Goal: Task Accomplishment & Management: Use online tool/utility

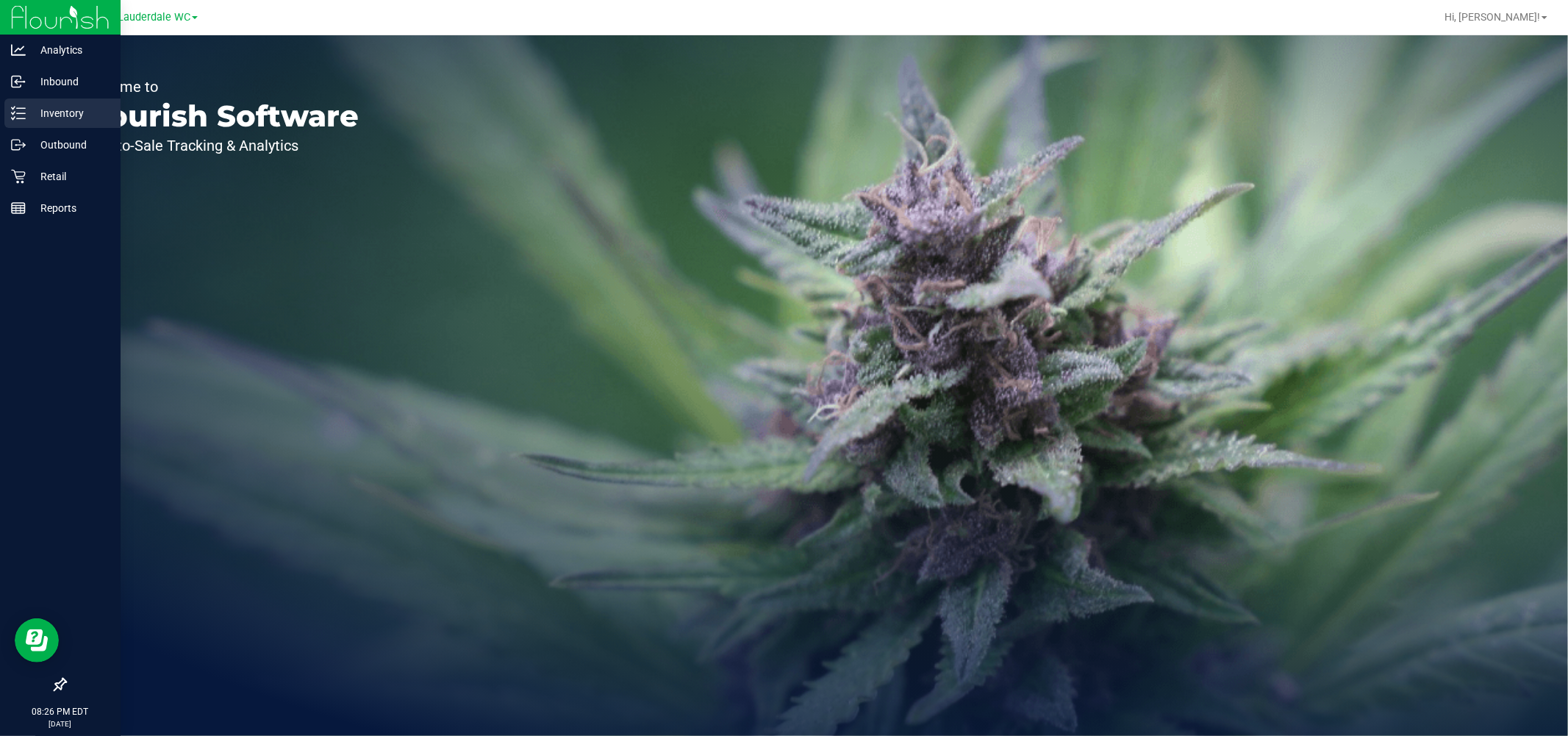
click at [24, 113] on line at bounding box center [21, 113] width 8 height 0
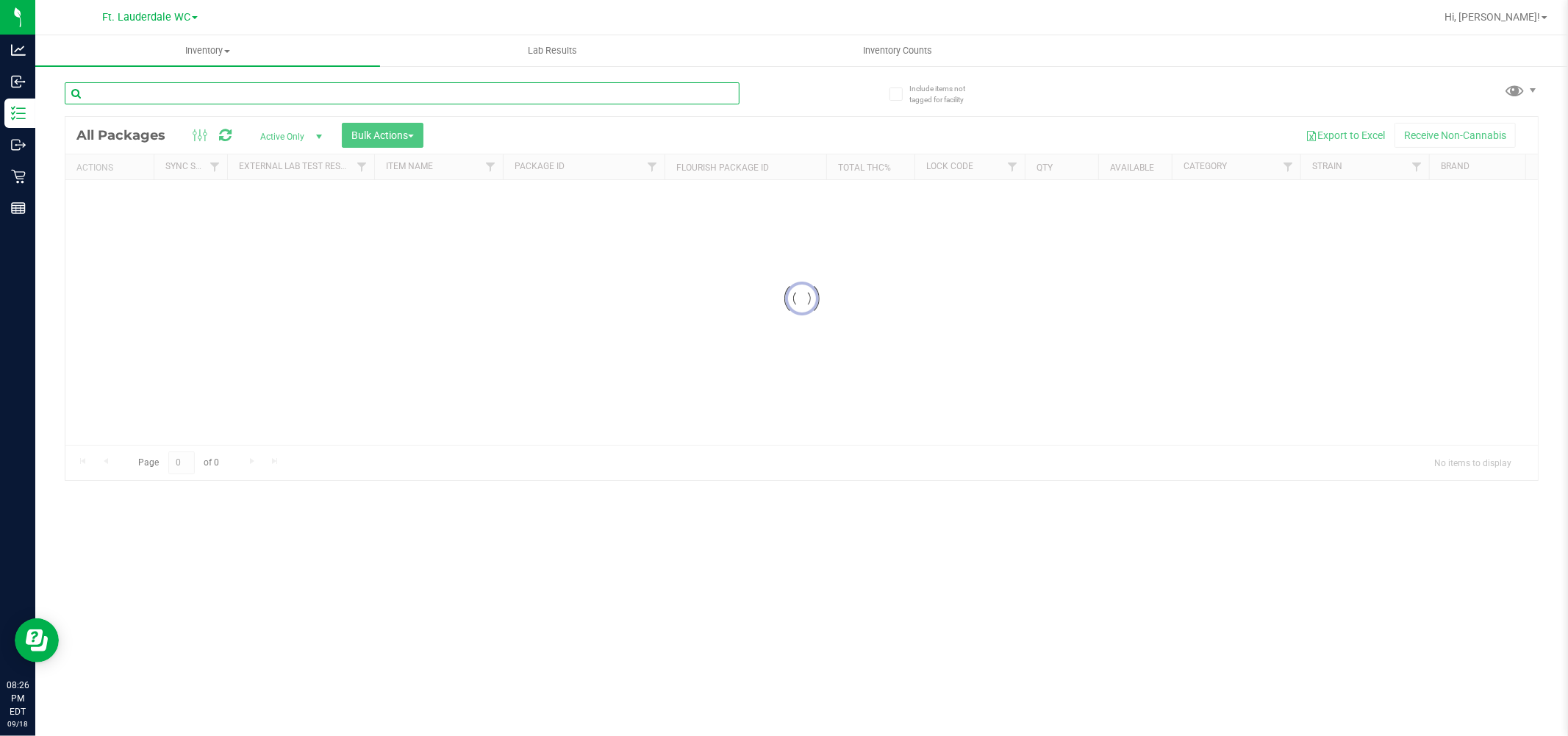
click at [237, 101] on input "text" at bounding box center [402, 93] width 675 height 22
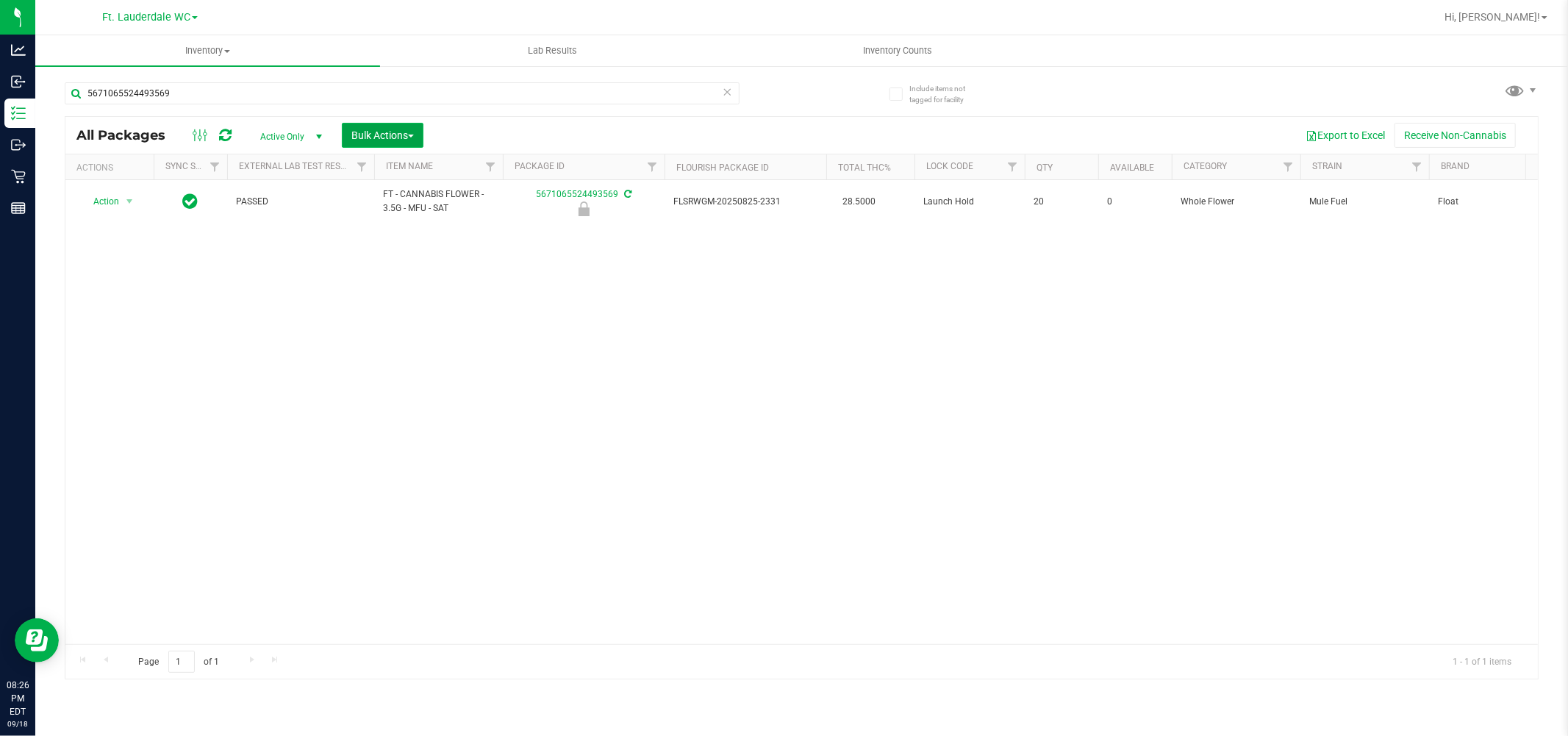
click at [357, 144] on button "Bulk Actions" at bounding box center [383, 135] width 81 height 25
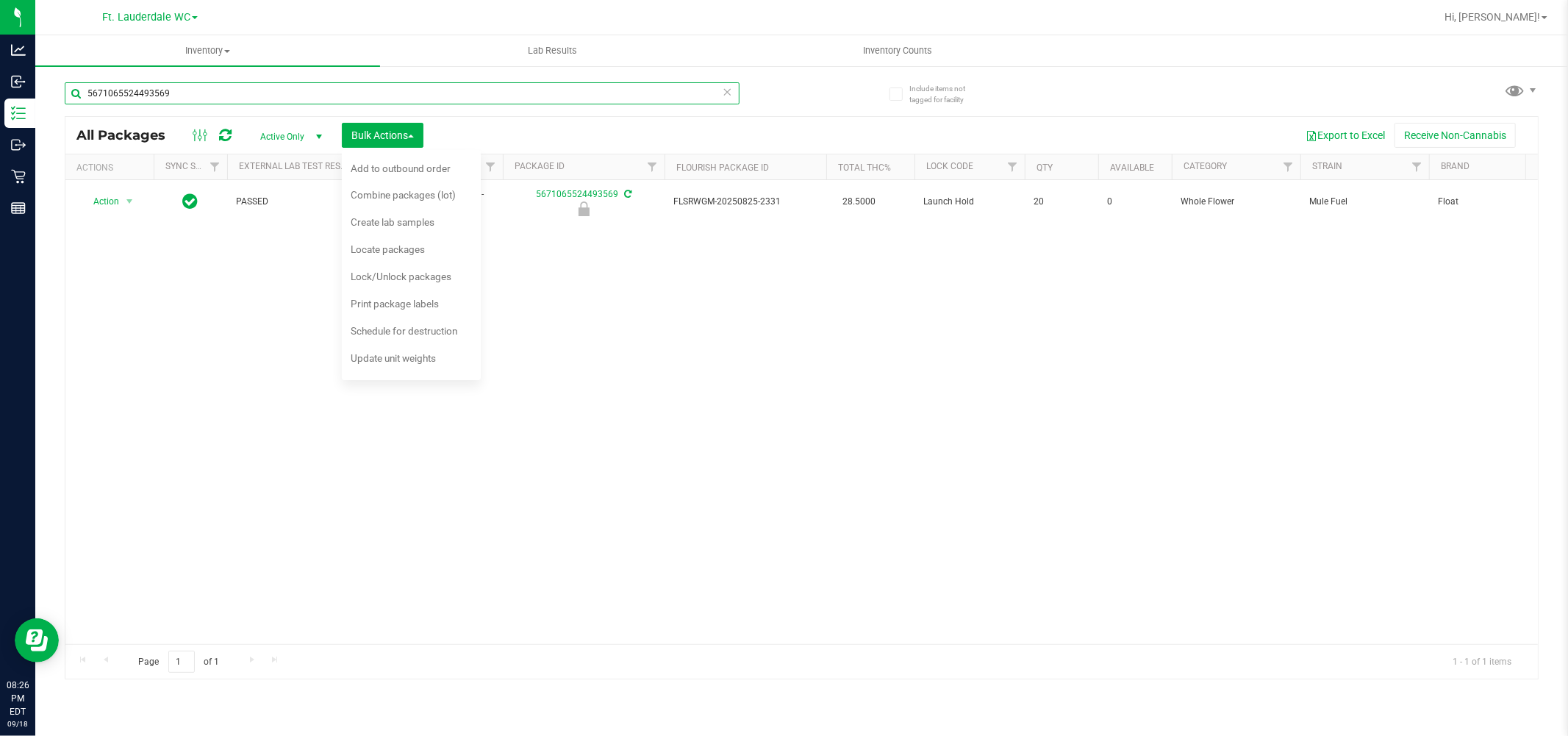
click at [351, 92] on input "5671065524493569" at bounding box center [402, 93] width 675 height 22
type input "mule"
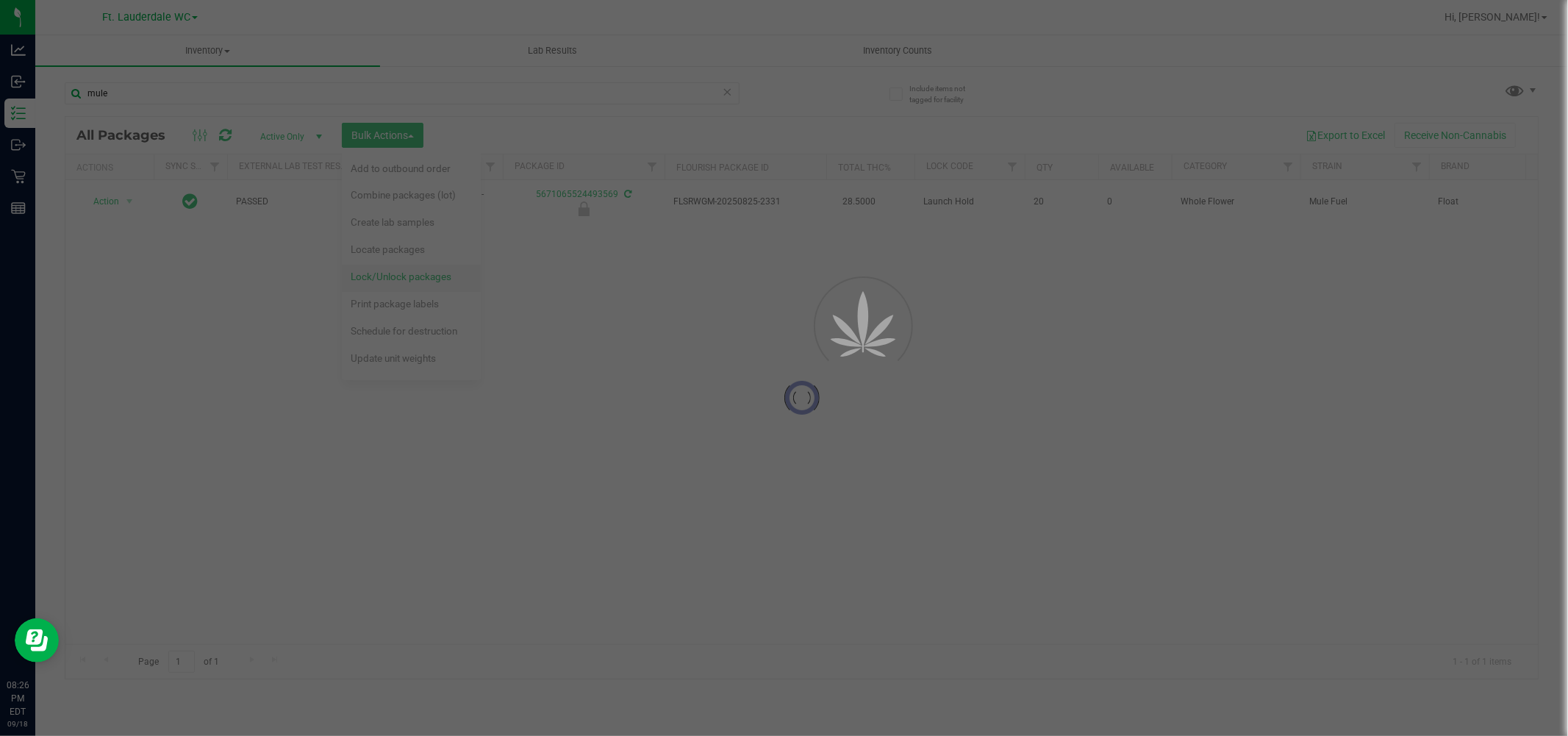
click at [447, 267] on div at bounding box center [784, 368] width 1568 height 736
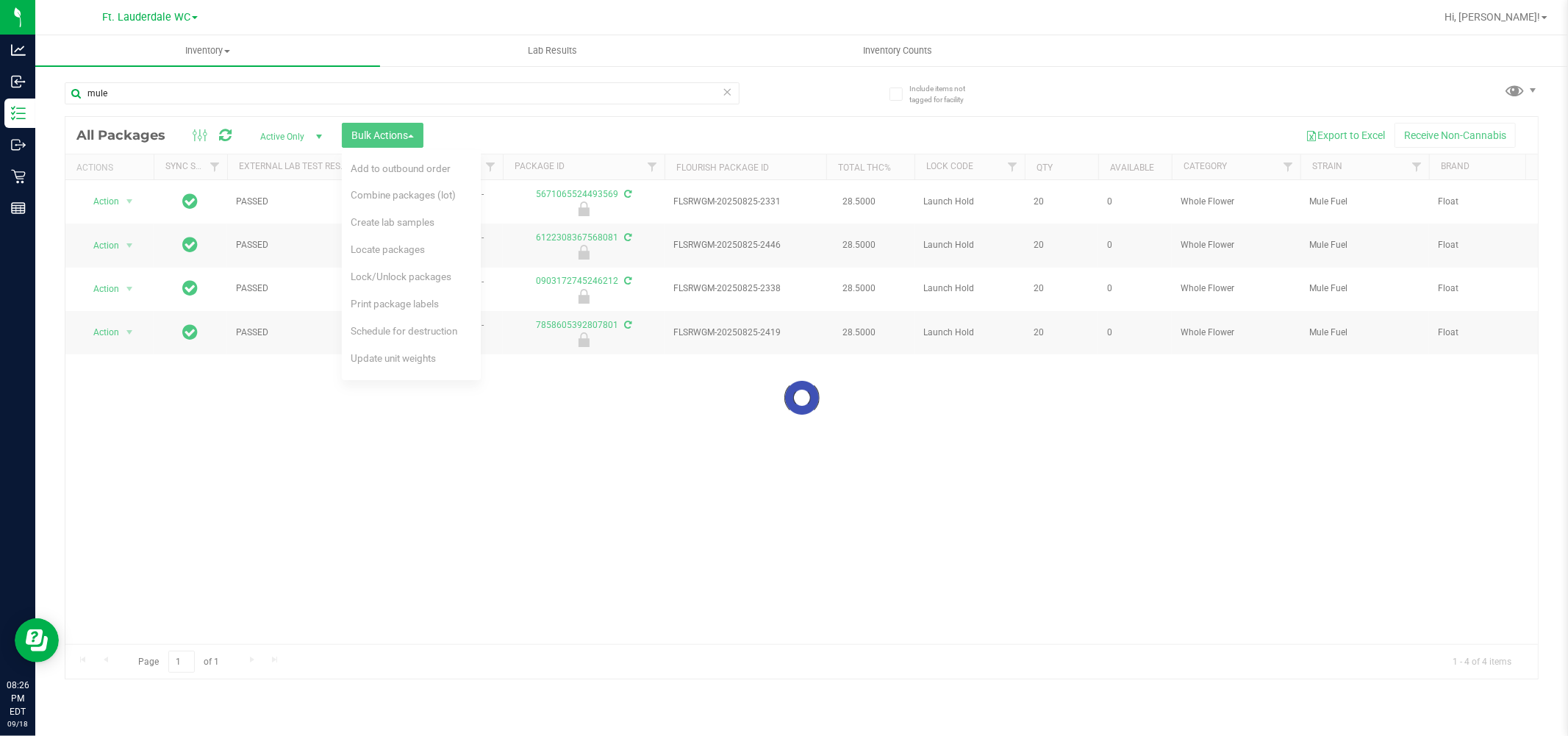
click at [445, 276] on div at bounding box center [801, 397] width 1472 height 562
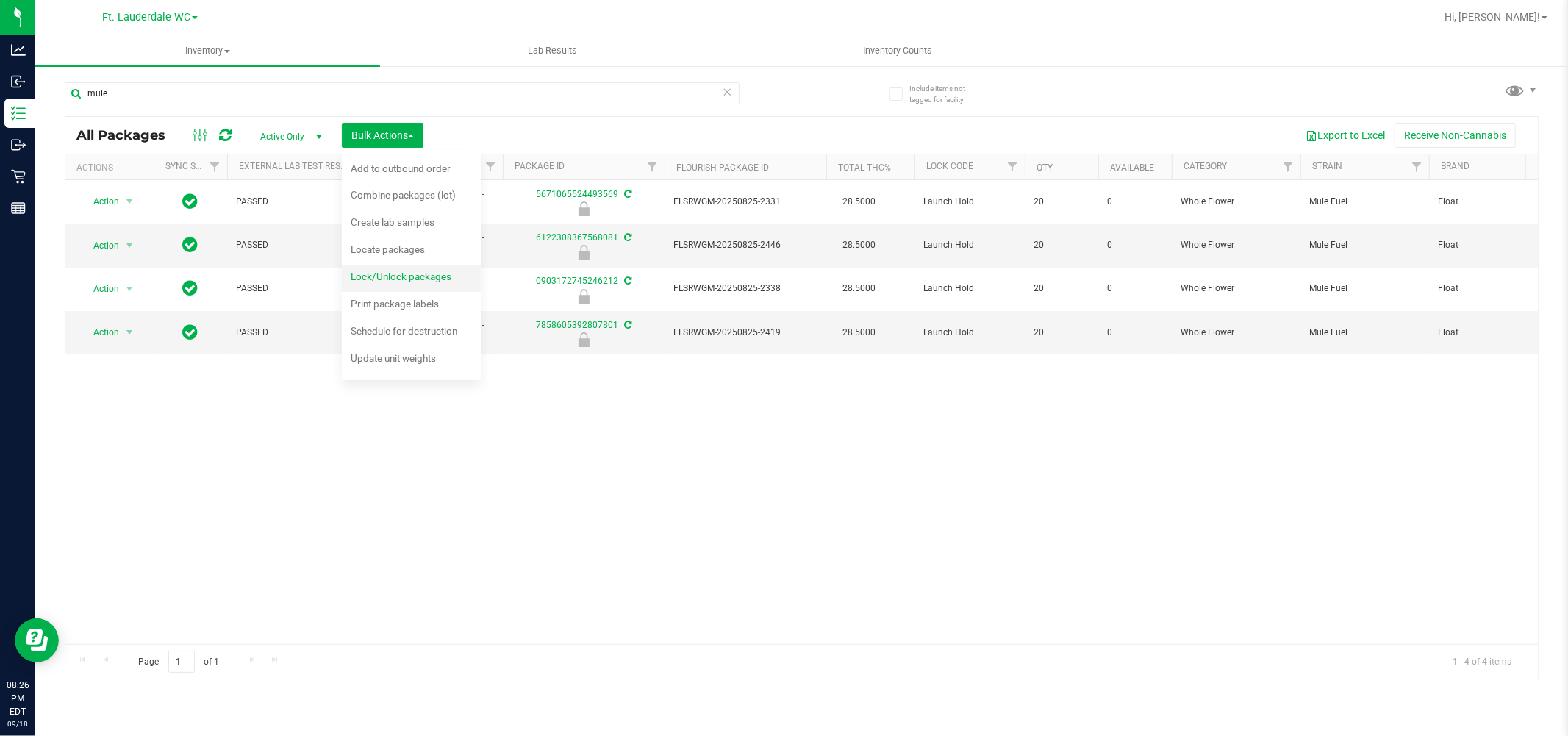
click at [371, 284] on div "Lock/Unlock packages" at bounding box center [411, 278] width 121 height 23
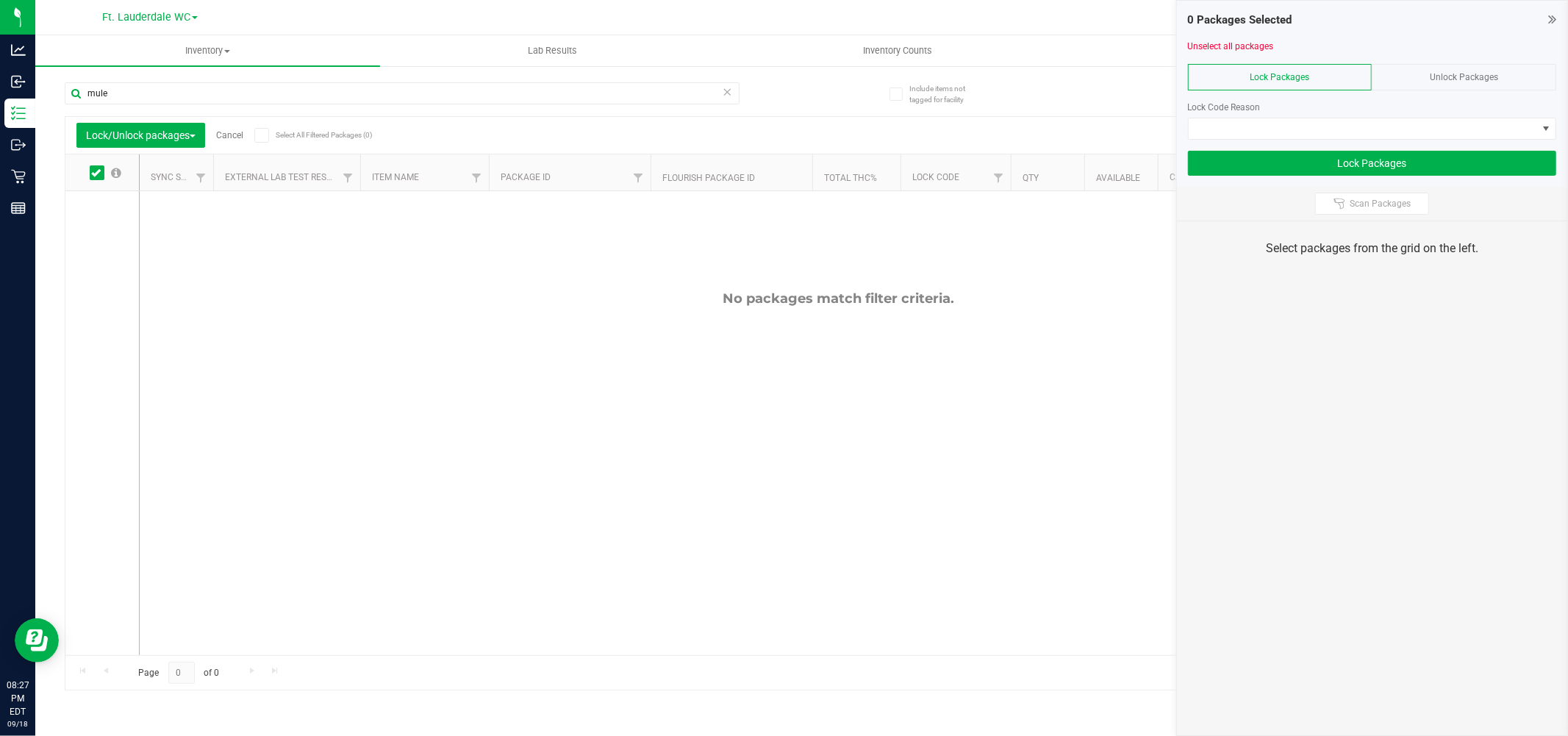
click at [1476, 81] on span "Unlock Packages" at bounding box center [1464, 77] width 68 height 10
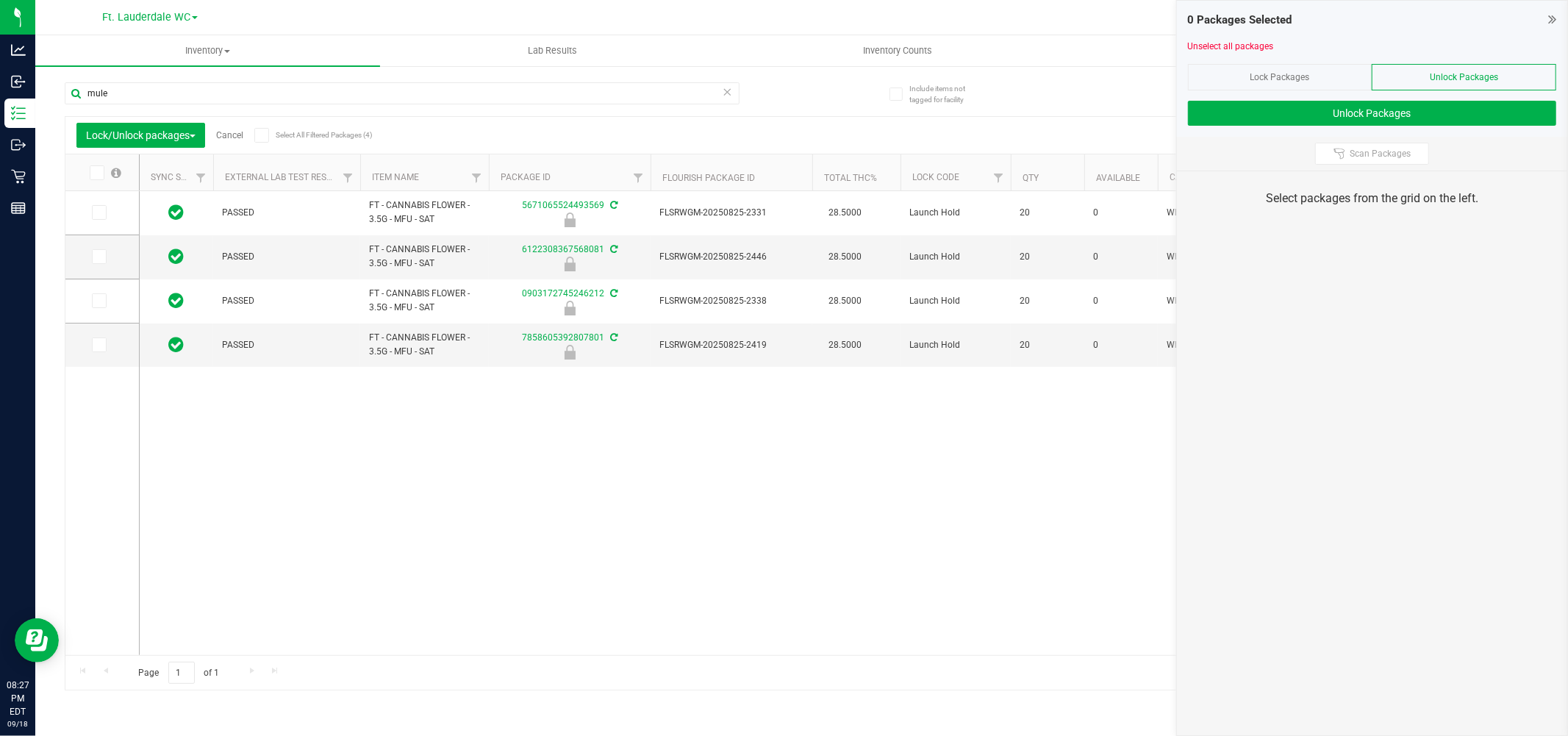
click at [101, 173] on span at bounding box center [97, 173] width 15 height 15
click at [0, 0] on input "checkbox" at bounding box center [0, 0] width 0 height 0
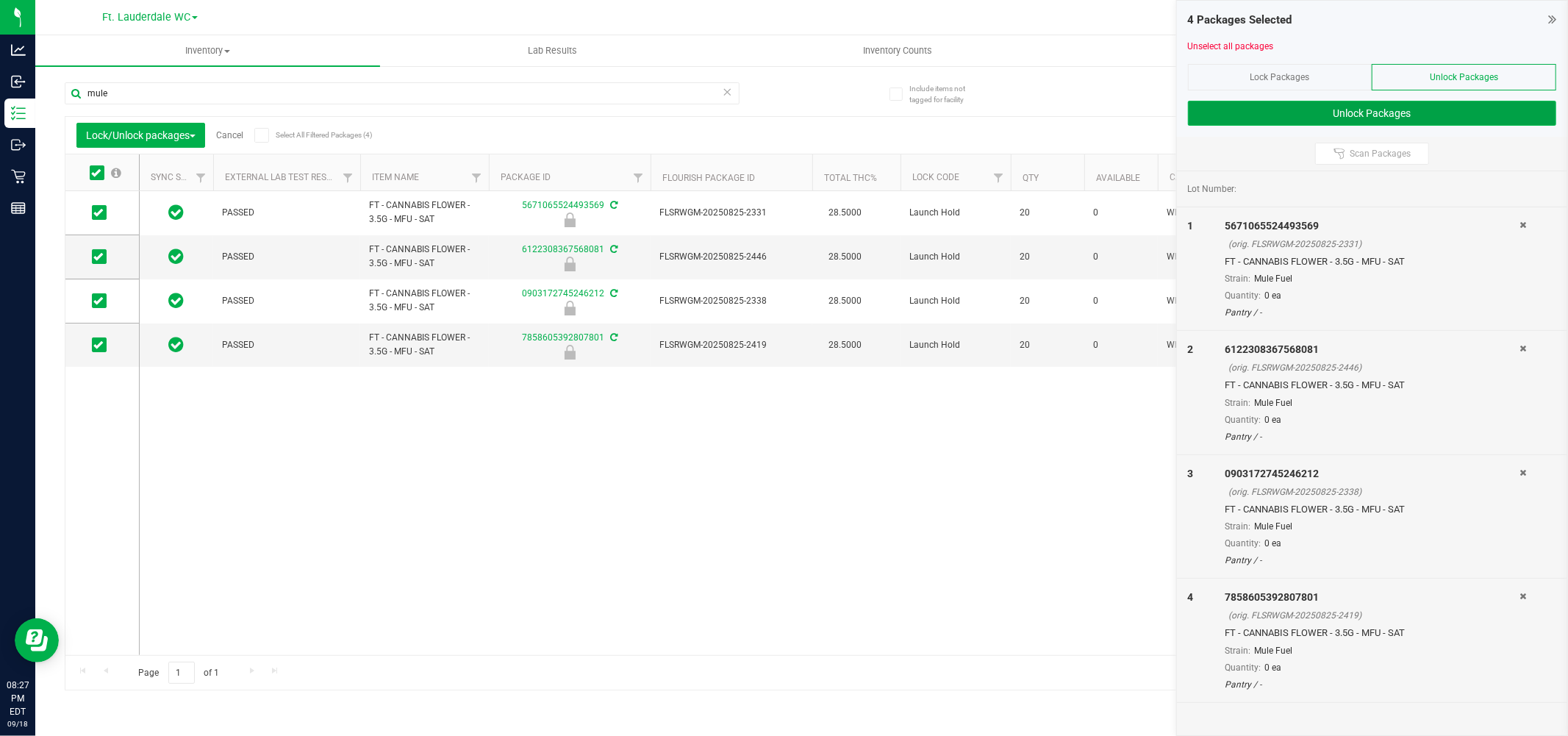
click at [1307, 113] on button "Unlock Packages" at bounding box center [1372, 113] width 369 height 25
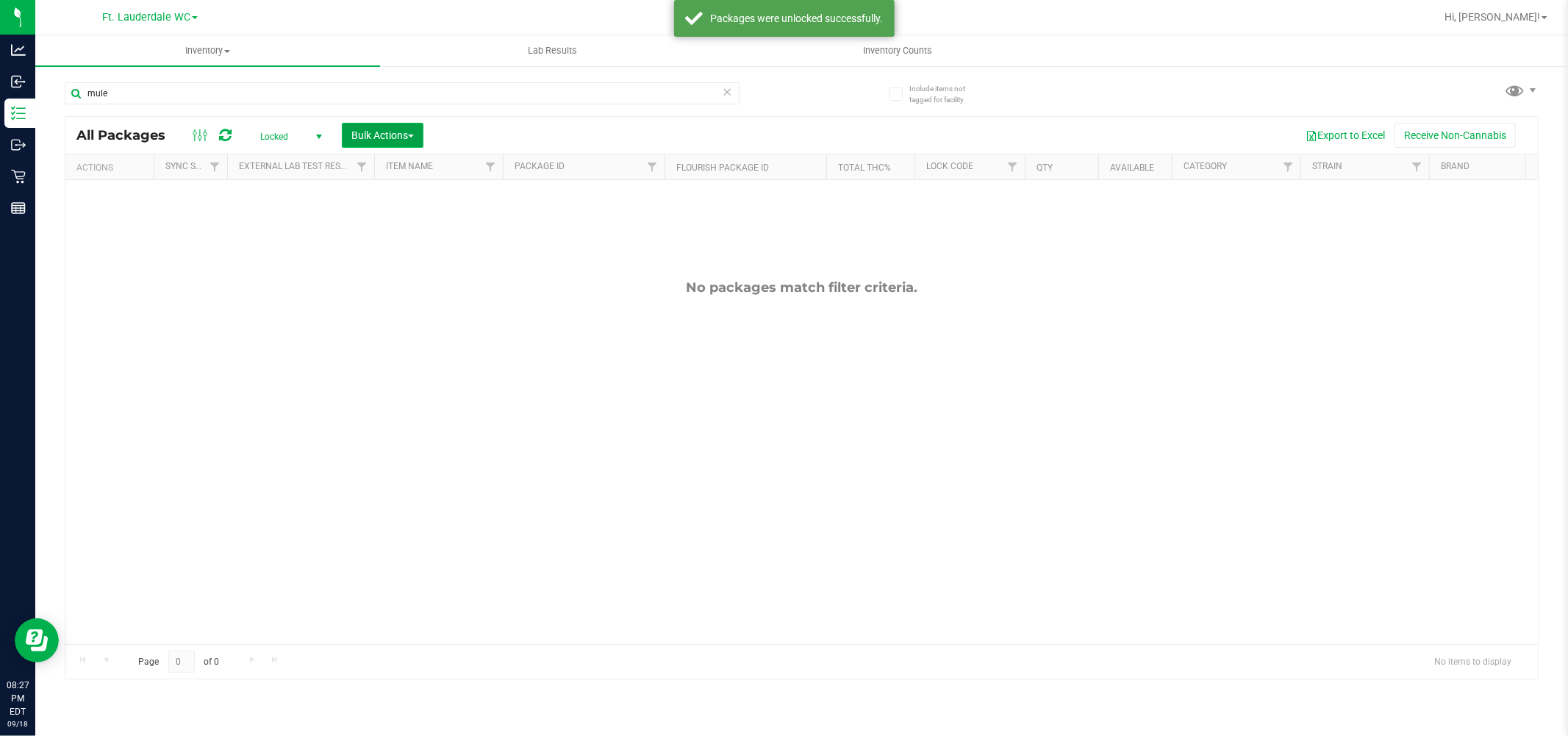
click at [366, 126] on button "Bulk Actions" at bounding box center [383, 135] width 81 height 25
click at [404, 270] on span "Lock/Unlock packages" at bounding box center [401, 276] width 101 height 12
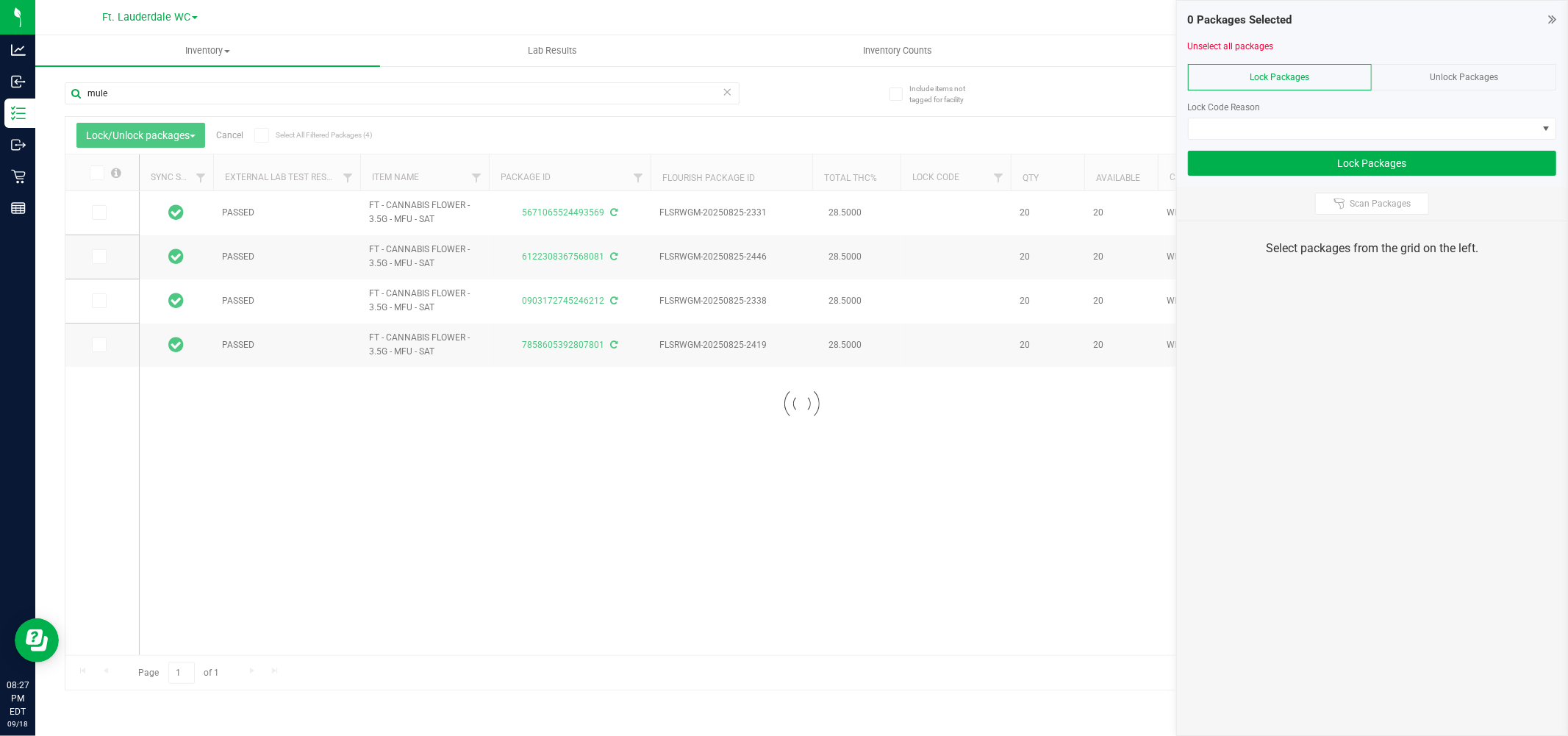
click at [97, 171] on div at bounding box center [801, 403] width 1472 height 573
click at [97, 173] on icon at bounding box center [96, 173] width 9 height 0
click at [0, 0] on input "checkbox" at bounding box center [0, 0] width 0 height 0
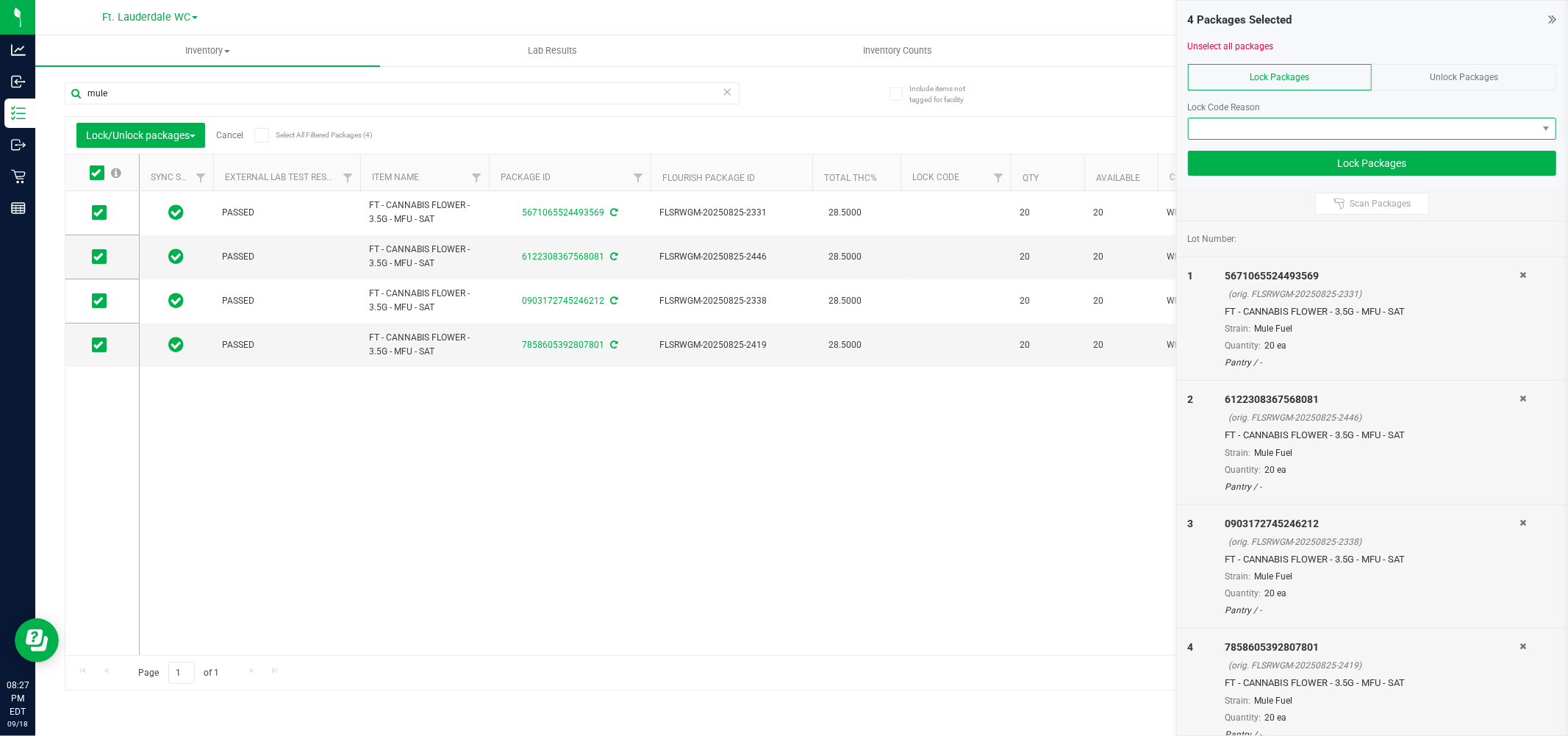
click at [1420, 134] on span at bounding box center [1363, 129] width 349 height 21
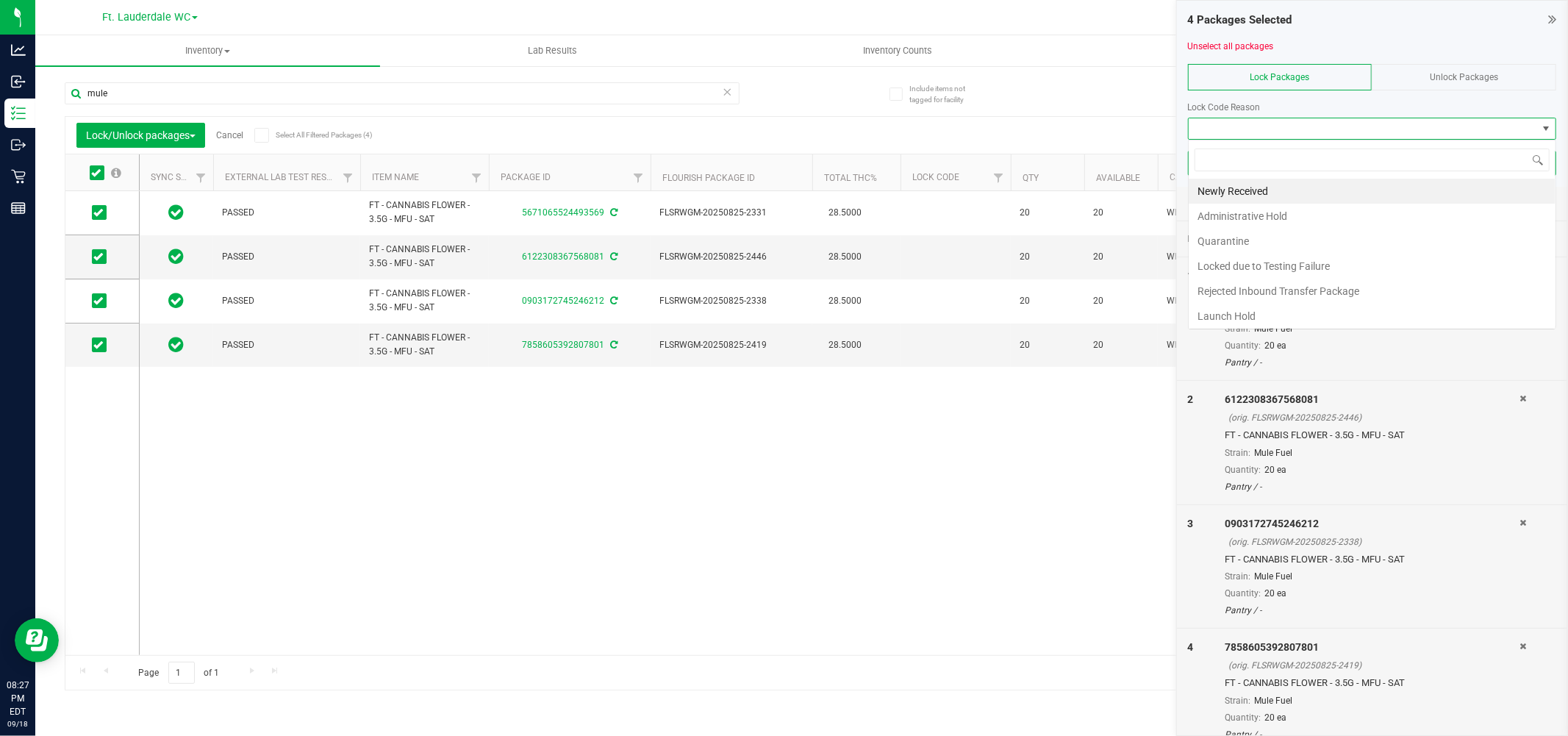
scroll to position [22, 369]
click at [1243, 187] on li "Newly Received" at bounding box center [1372, 191] width 367 height 25
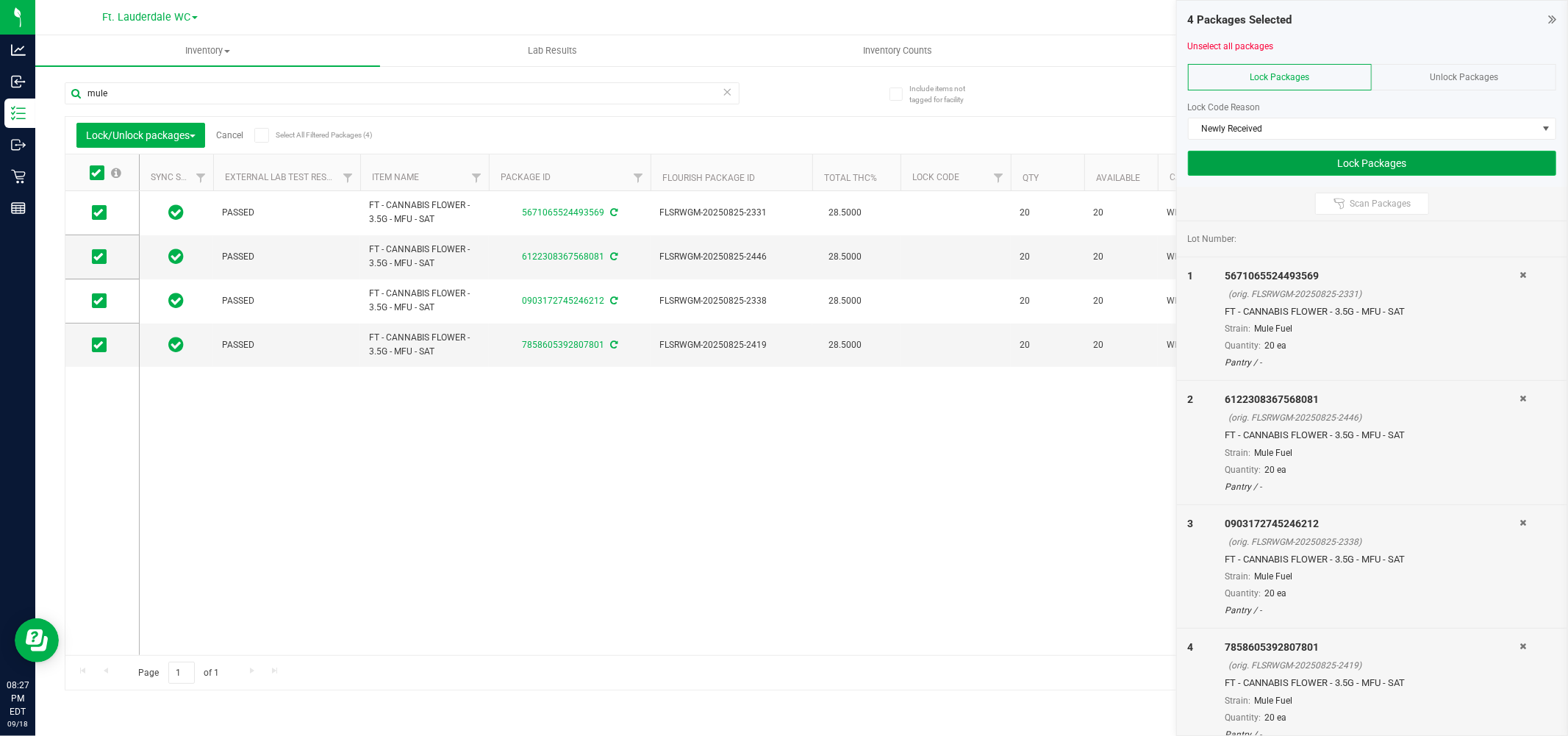
click at [1371, 174] on button "Lock Packages" at bounding box center [1372, 163] width 369 height 25
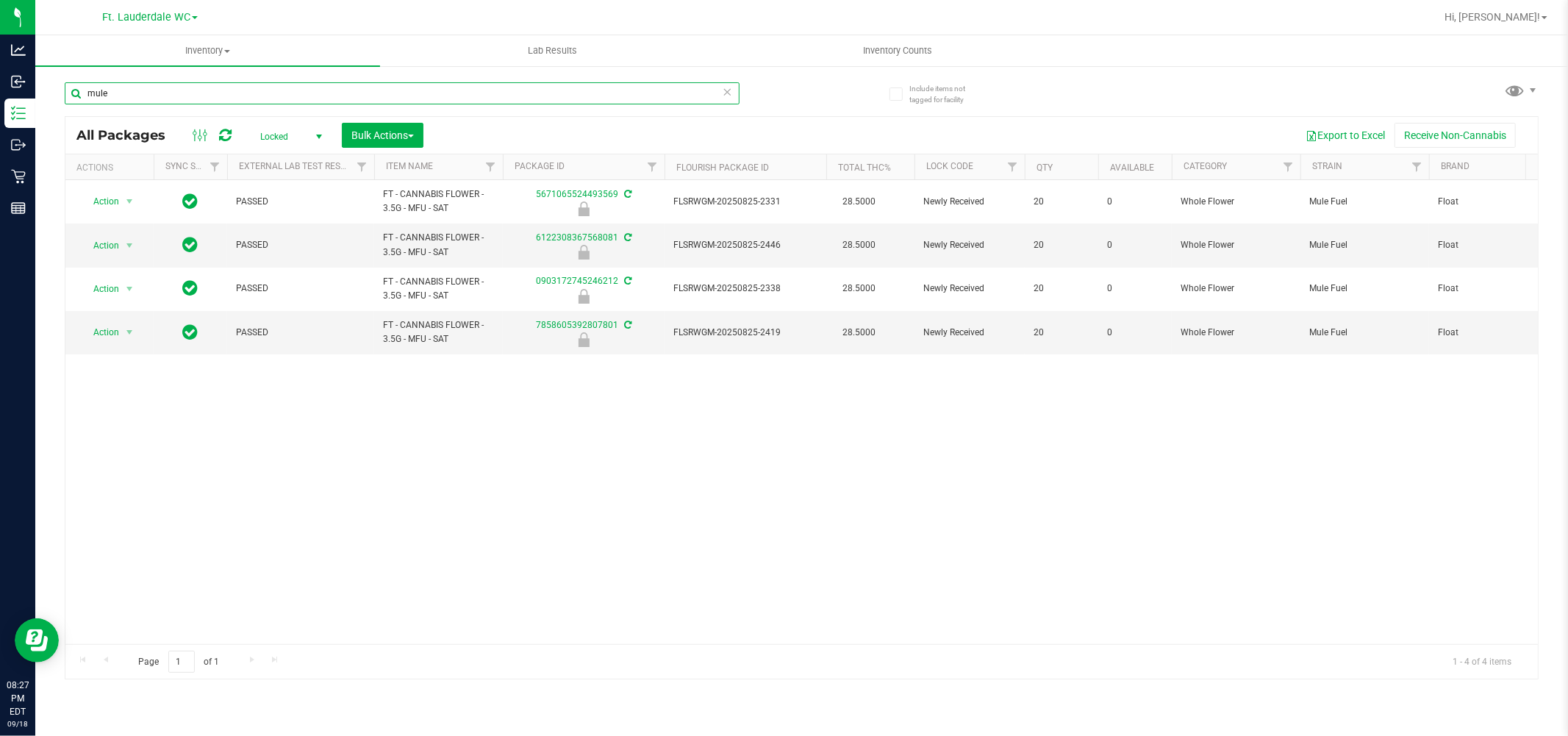
click at [585, 85] on input "mule" at bounding box center [402, 93] width 675 height 22
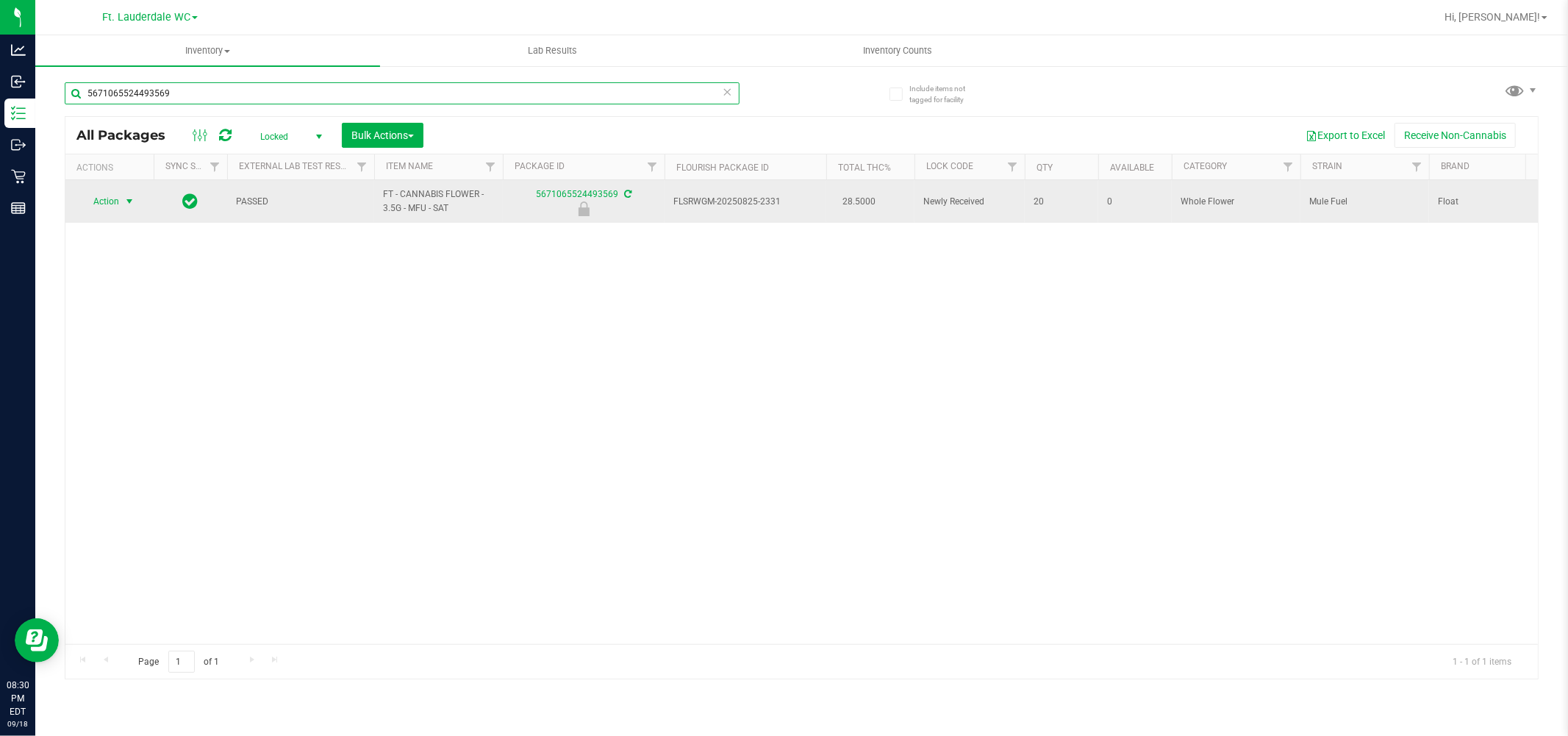
type input "5671065524493569"
click at [126, 206] on span "select" at bounding box center [130, 201] width 12 height 12
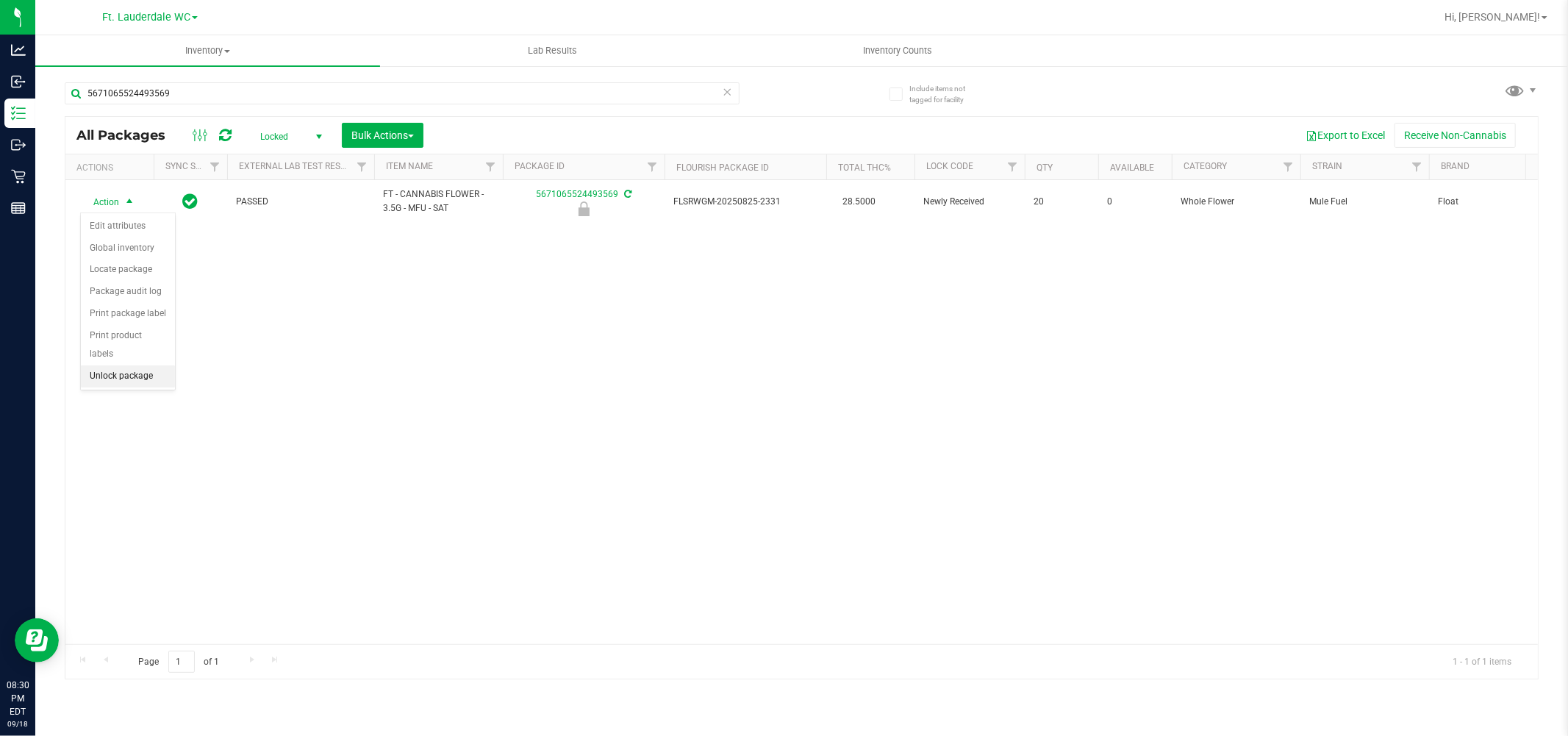
click at [153, 372] on li "Unlock package" at bounding box center [128, 377] width 94 height 22
